Goal: Task Accomplishment & Management: Use online tool/utility

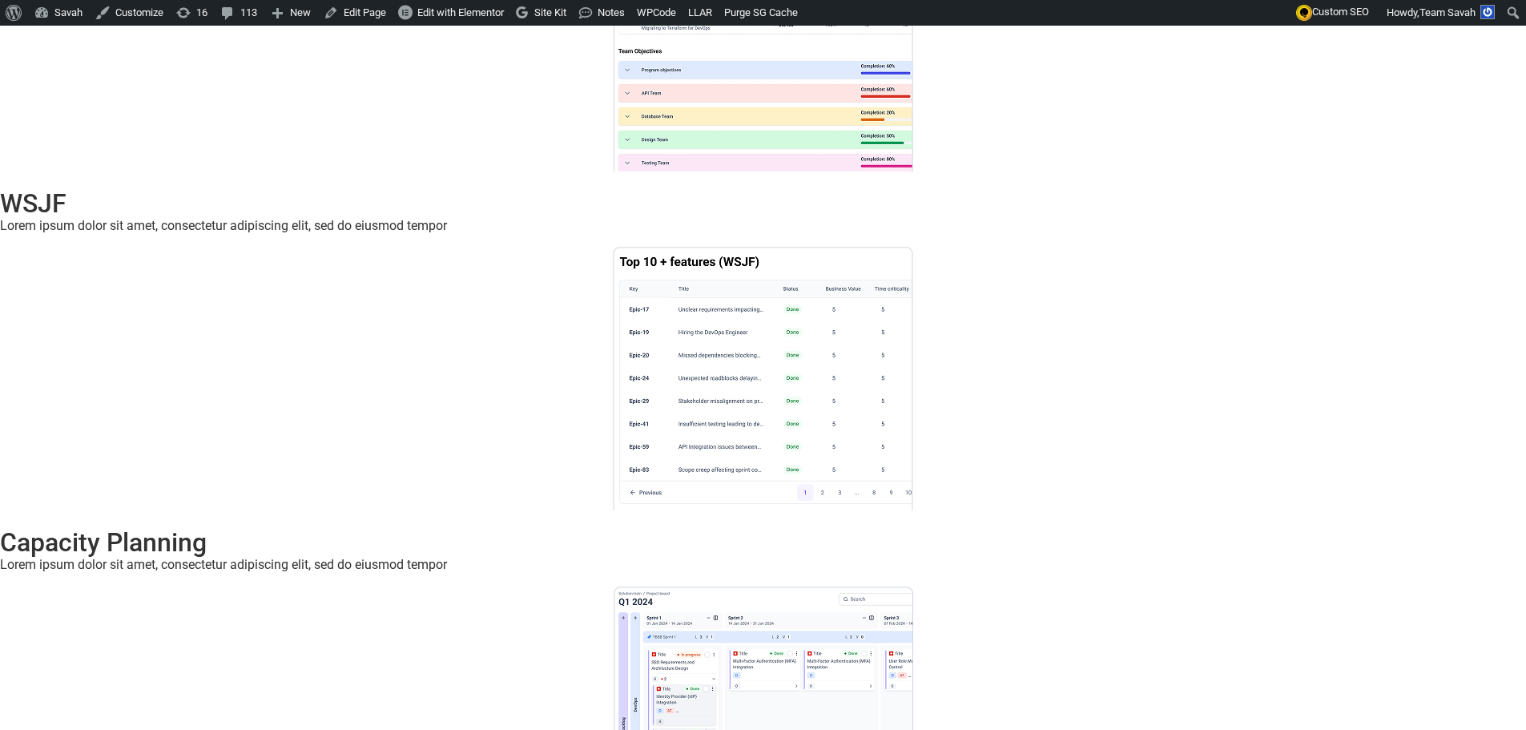
scroll to position [3899, 0]
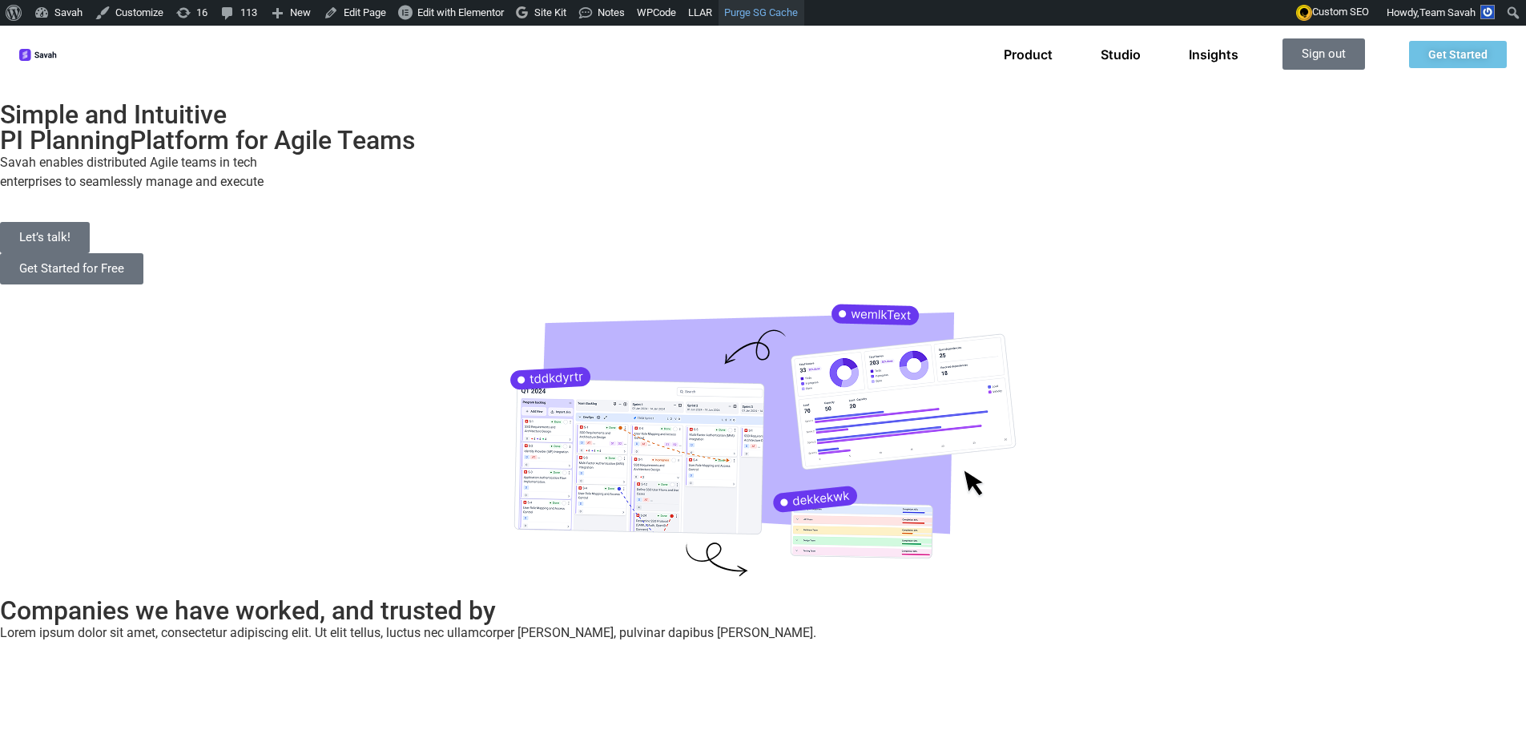
click at [751, 20] on link "Purge SG Cache" at bounding box center [762, 13] width 86 height 26
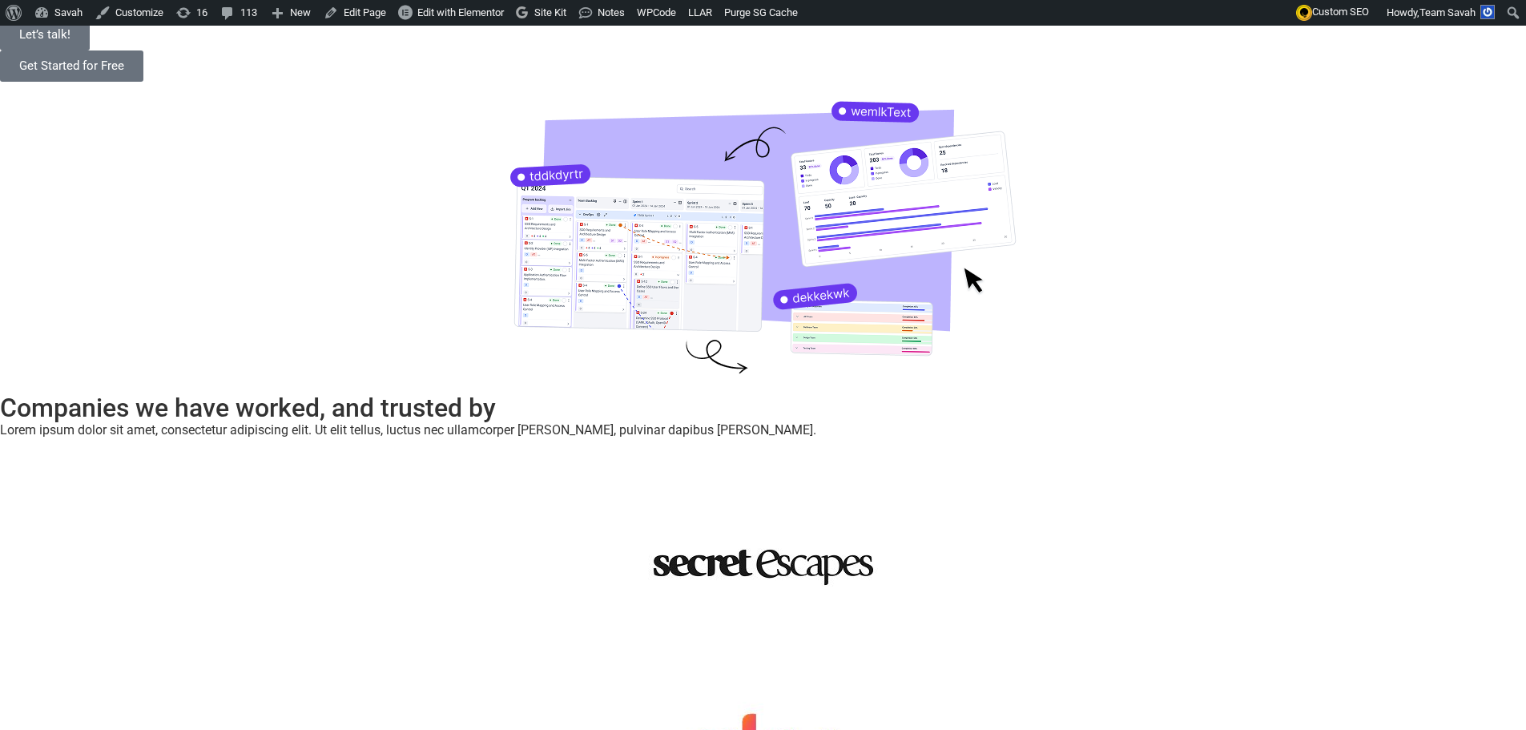
scroll to position [80, 0]
